Goal: Participate in discussion: Engage in conversation with other users on a specific topic

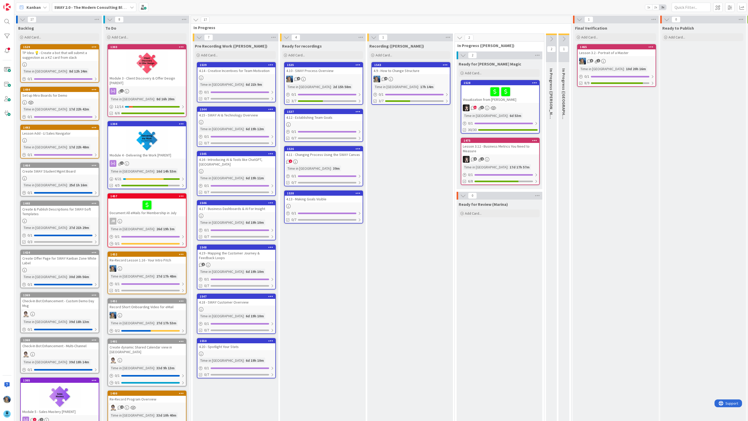
click at [327, 161] on div "2" at bounding box center [324, 161] width 78 height 4
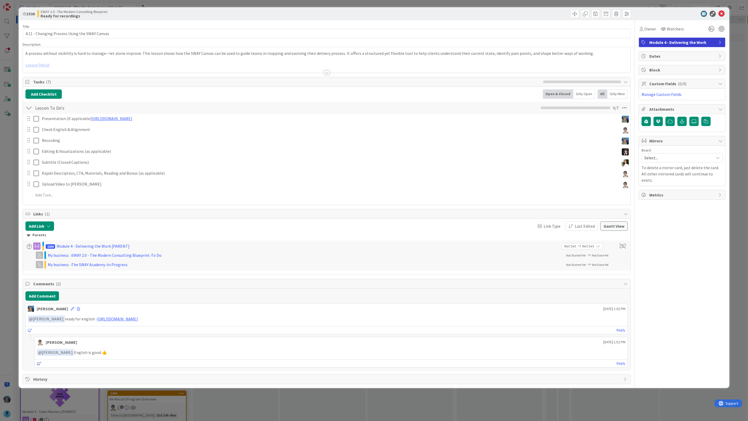
click at [37, 365] on icon at bounding box center [39, 364] width 5 height 4
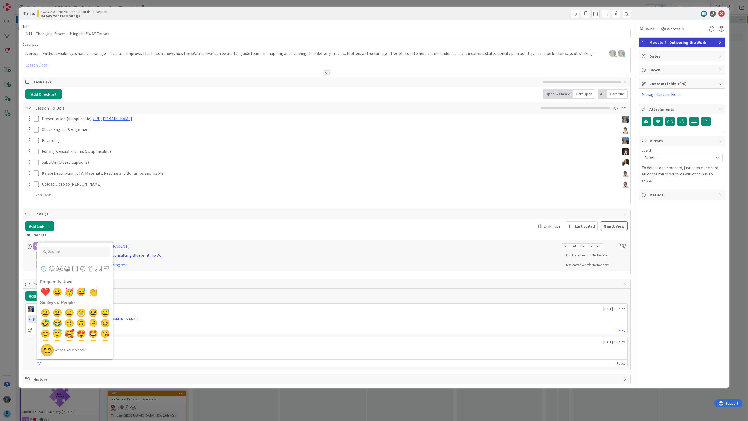
click at [47, 287] on h2 "Frequently Used" at bounding box center [74, 281] width 75 height 10
click at [45, 292] on span "❤️" at bounding box center [45, 292] width 12 height 10
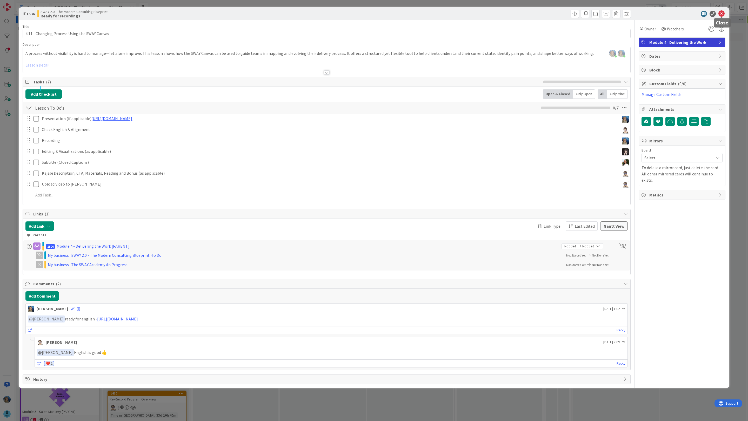
click at [721, 15] on icon at bounding box center [721, 14] width 6 height 6
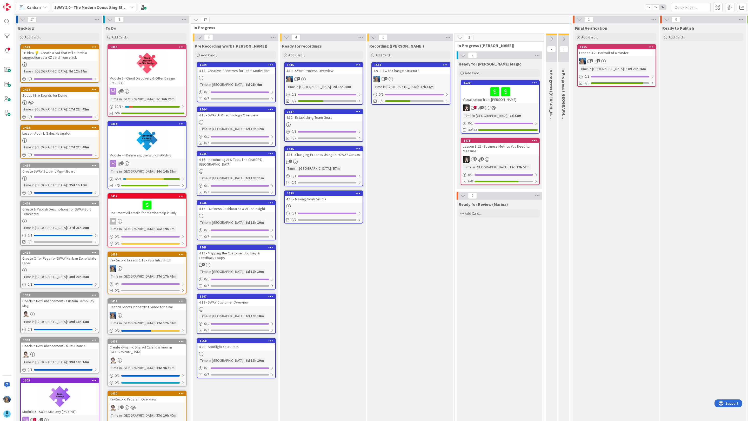
click at [320, 202] on link "1538 4.13 - Making Goals Visible 0 / 1 0/7" at bounding box center [323, 206] width 79 height 33
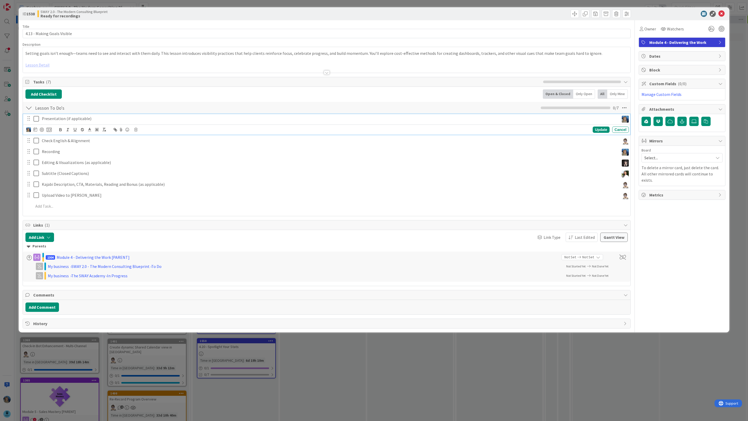
click at [99, 123] on div "Presentation (if applicable)" at bounding box center [329, 118] width 579 height 9
click at [52, 308] on button "Add Comment" at bounding box center [42, 306] width 34 height 9
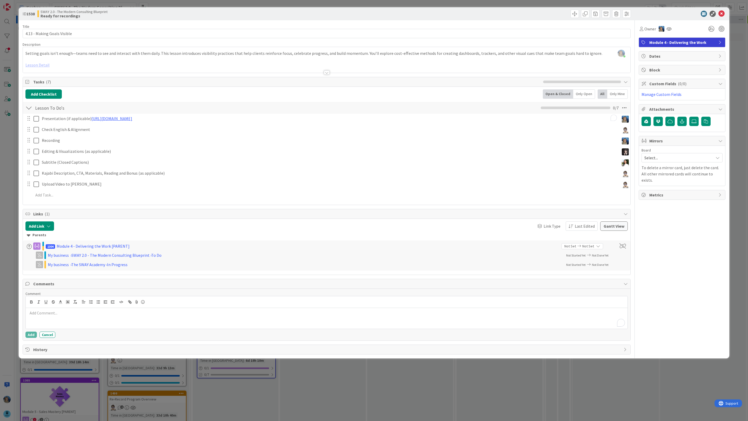
click at [52, 313] on p "To enrich screen reader interactions, please activate Accessibility in Grammarl…" at bounding box center [327, 313] width 598 height 6
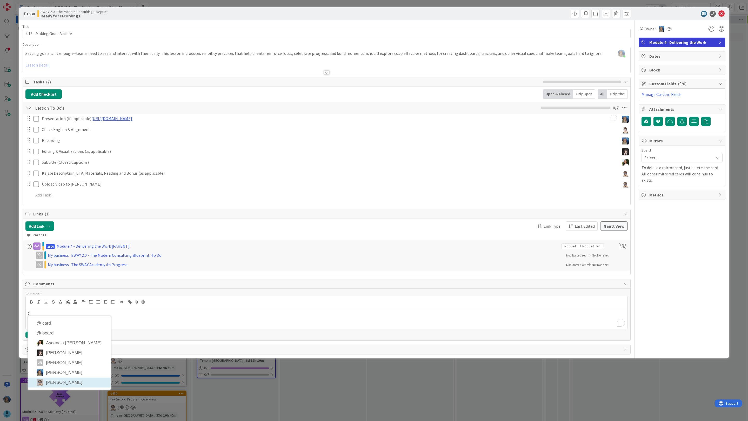
click at [69, 384] on li "Tana Parker" at bounding box center [69, 382] width 83 height 10
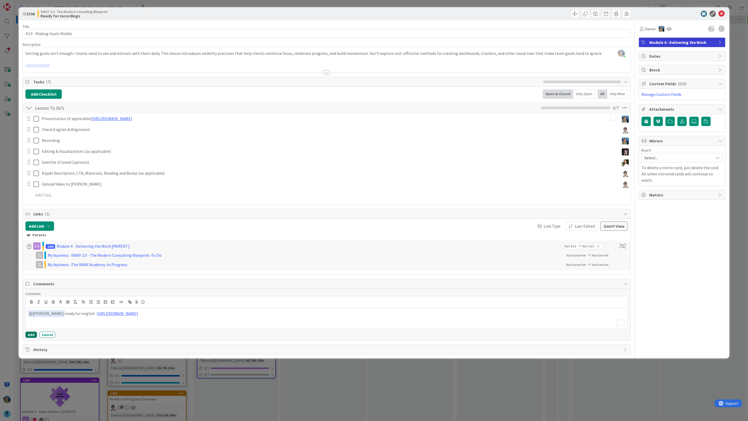
click at [34, 334] on button "Add" at bounding box center [30, 334] width 11 height 6
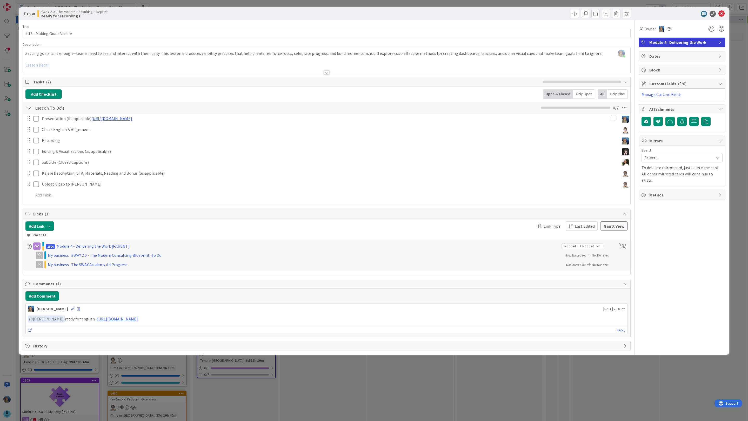
click at [742, 87] on div "ID 1538 SWAY 2.0 - The Modern Consulting Blueprint Ready for recordings Title 2…" at bounding box center [374, 210] width 748 height 421
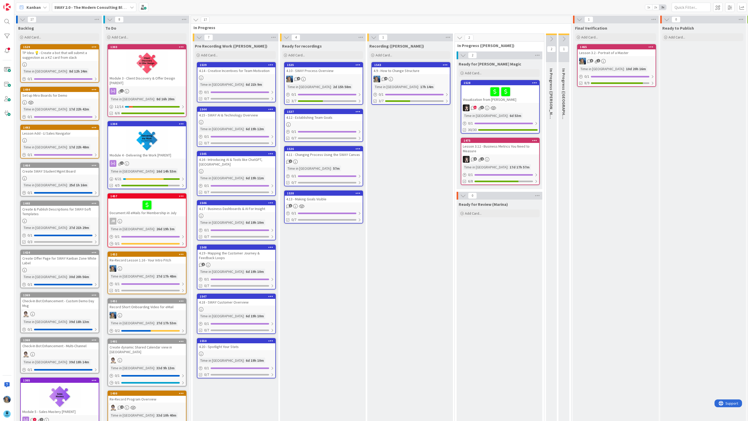
click at [259, 71] on div "4.14 - Creative Incentives for Team Motivation" at bounding box center [236, 70] width 78 height 7
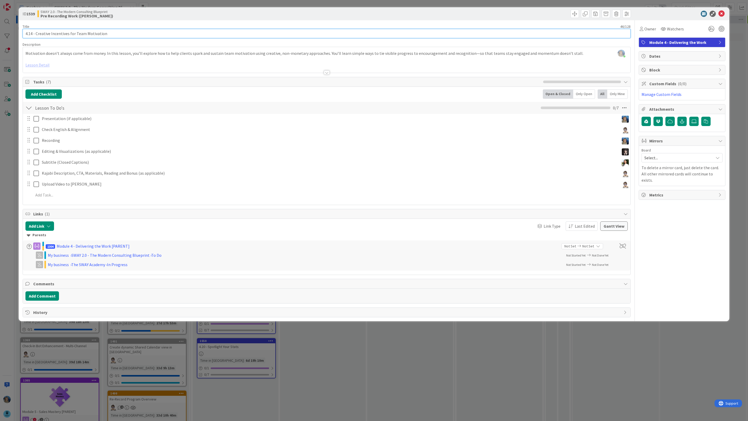
drag, startPoint x: 110, startPoint y: 33, endPoint x: 19, endPoint y: 31, distance: 91.2
click at [19, 31] on div "ID 1539 SWAY 2.0 - The Modern Consulting Blueprint Pre Recording Work (Marina) …" at bounding box center [374, 164] width 711 height 314
click at [721, 13] on icon at bounding box center [721, 14] width 6 height 6
